Goal: Task Accomplishment & Management: Use online tool/utility

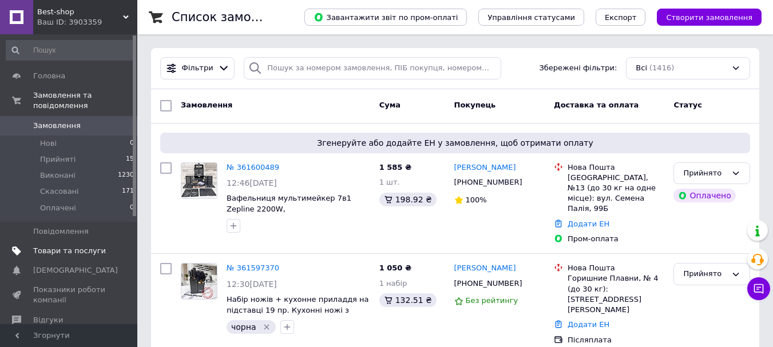
click at [68, 246] on span "Товари та послуги" at bounding box center [69, 251] width 73 height 10
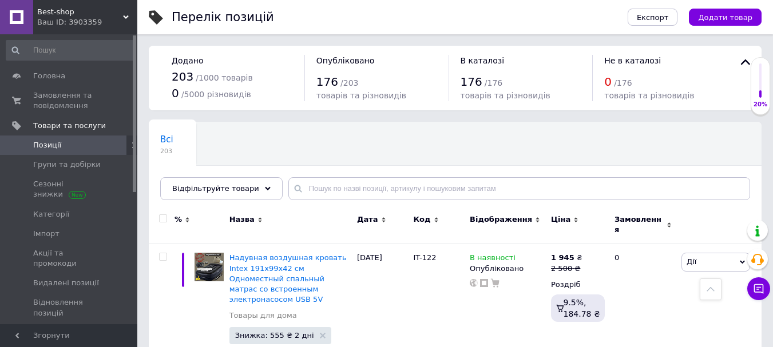
scroll to position [16053, 0]
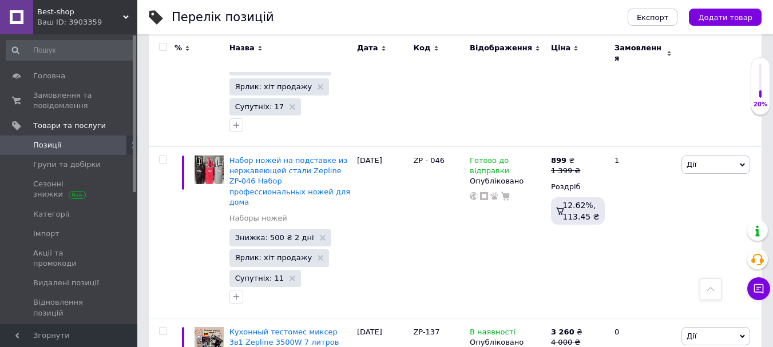
scroll to position [4550, 0]
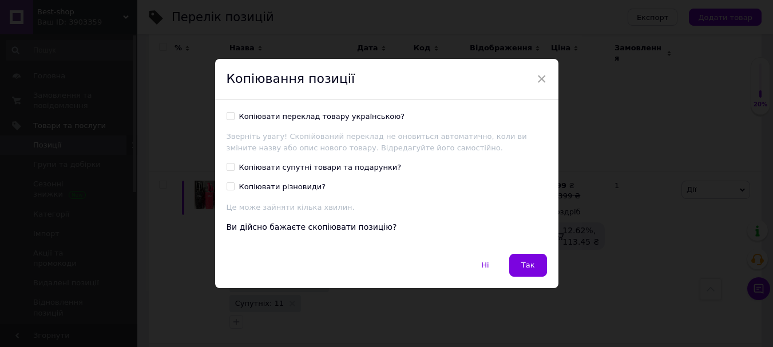
scroll to position [4504, 0]
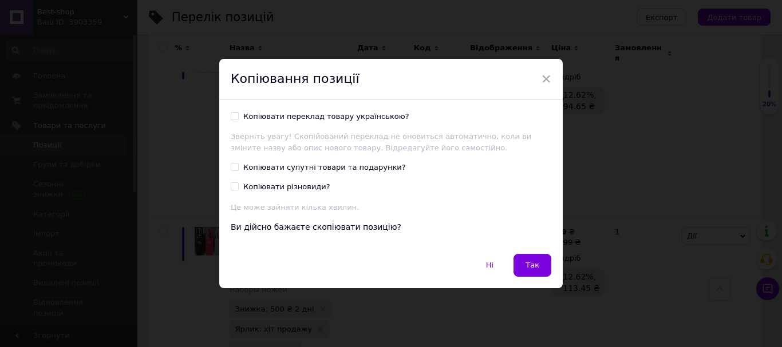
click at [235, 117] on input "Копіювати переклад товару українською?" at bounding box center [234, 115] width 7 height 7
checkbox input "true"
click at [231, 166] on input "Копіювати супутні товари та подарунки?" at bounding box center [234, 166] width 7 height 7
checkbox input "true"
click at [233, 187] on input "Копіювати різновиди?" at bounding box center [234, 186] width 7 height 7
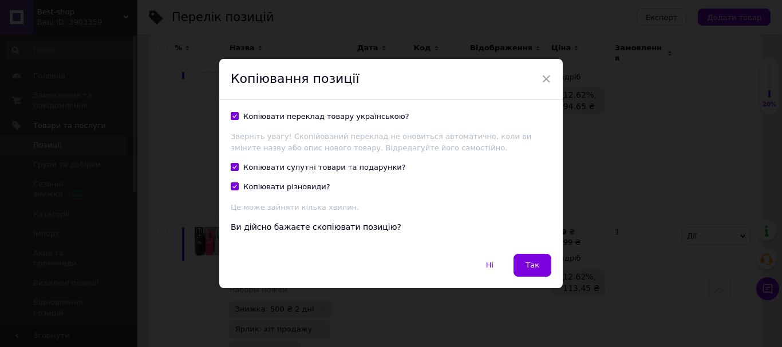
checkbox input "true"
click at [521, 269] on button "Так" at bounding box center [532, 265] width 38 height 23
